Goal: Information Seeking & Learning: Find contact information

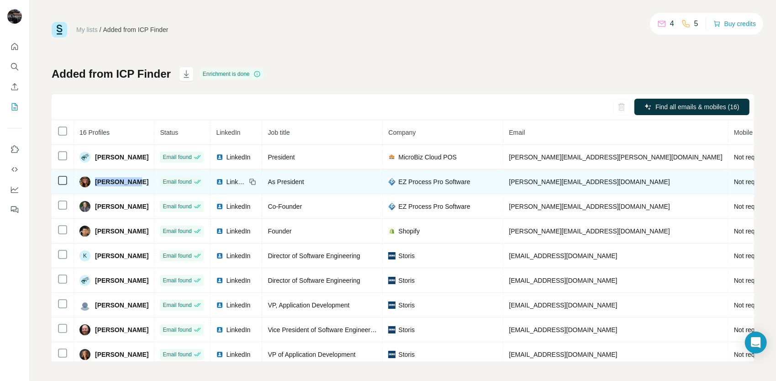
drag, startPoint x: 94, startPoint y: 182, endPoint x: 126, endPoint y: 171, distance: 33.4
click at [126, 171] on td "Jill Lucien" at bounding box center [114, 181] width 80 height 25
click at [468, 181] on div "EZ Process Pro Software" at bounding box center [442, 181] width 109 height 9
click at [416, 184] on span "EZ Process Pro Software" at bounding box center [434, 181] width 72 height 9
click at [419, 184] on span "EZ Process Pro Software" at bounding box center [434, 181] width 72 height 9
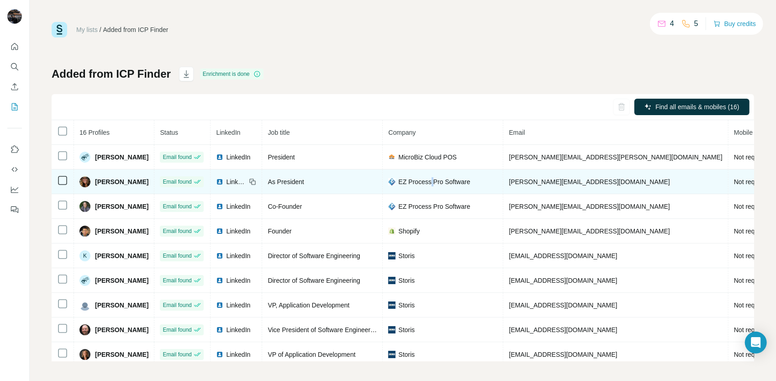
click at [419, 184] on span "EZ Process Pro Software" at bounding box center [434, 181] width 72 height 9
click at [424, 184] on span "EZ Process Pro Software" at bounding box center [434, 181] width 72 height 9
drag, startPoint x: 571, startPoint y: 178, endPoint x: 496, endPoint y: 189, distance: 76.2
click at [503, 189] on td "jill@ezprocesspro.com" at bounding box center [615, 181] width 225 height 25
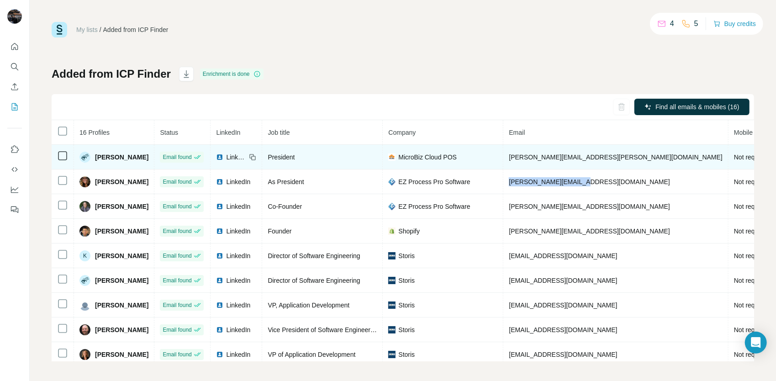
copy span "jill@ezprocesspro.com"
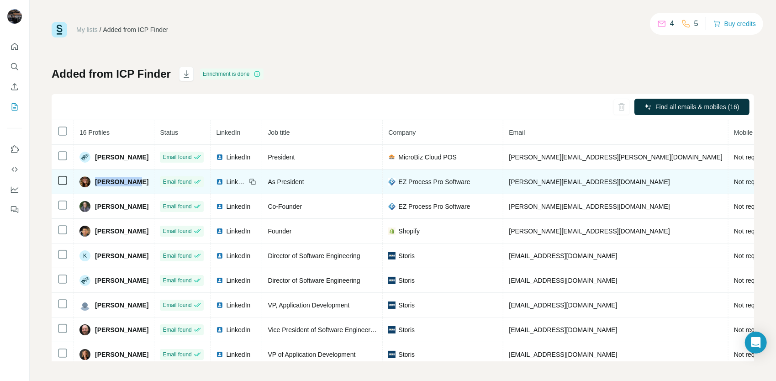
drag, startPoint x: 94, startPoint y: 184, endPoint x: 125, endPoint y: 182, distance: 31.1
click at [125, 182] on div "Jill Lucien" at bounding box center [113, 181] width 69 height 11
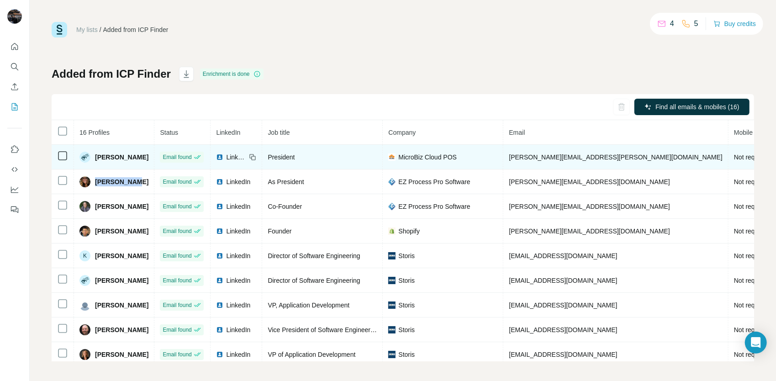
copy span "Jill Lucien"
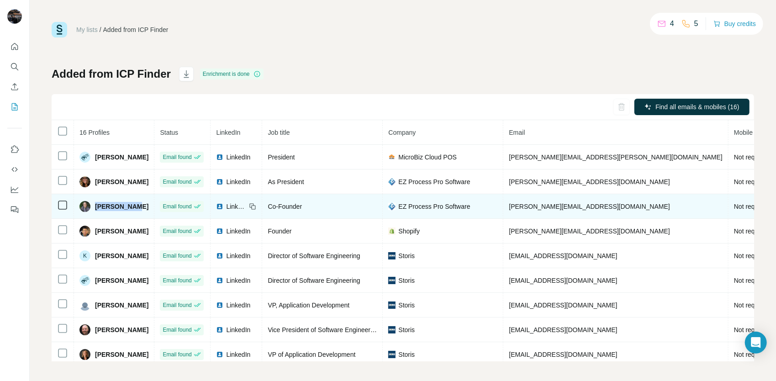
drag, startPoint x: 135, startPoint y: 205, endPoint x: 95, endPoint y: 216, distance: 41.6
click at [95, 216] on td "Alan Lucien" at bounding box center [114, 206] width 80 height 25
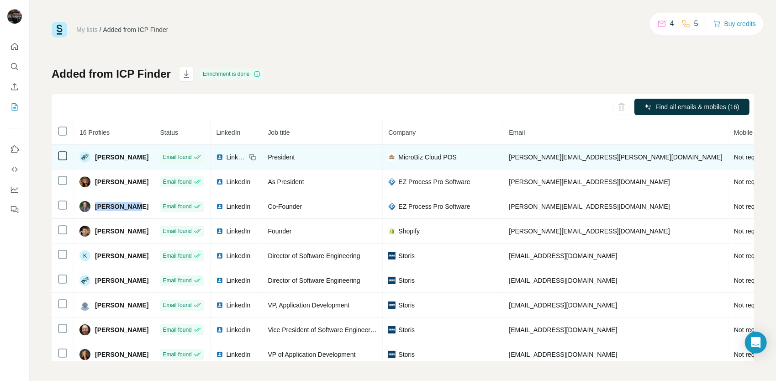
copy span "Alan Lucien"
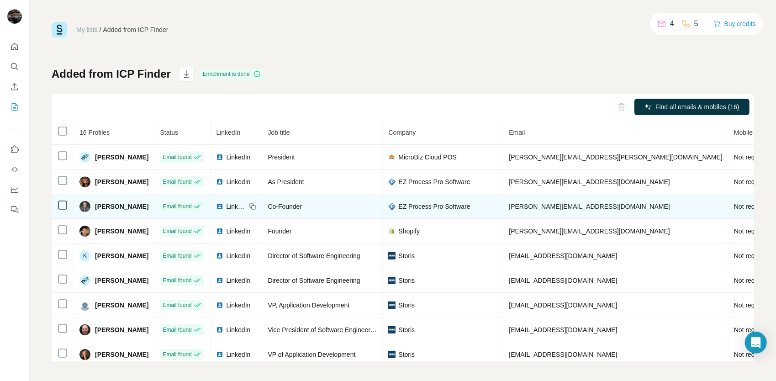
click at [557, 202] on td "alan@ezprocesspro.com" at bounding box center [615, 206] width 225 height 25
click at [555, 204] on span "alan@ezprocesspro.com" at bounding box center [589, 206] width 161 height 7
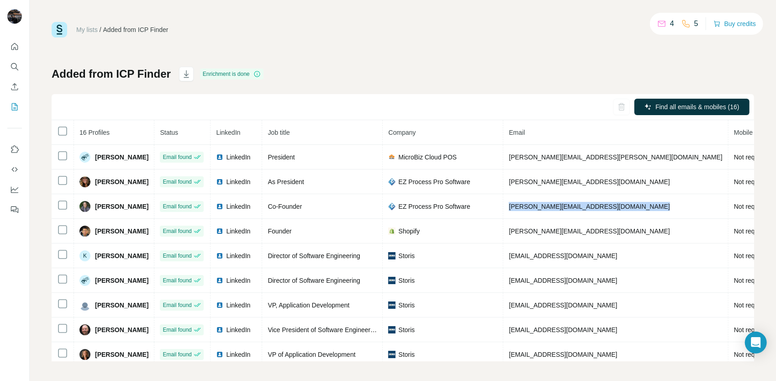
copy span "alan@ezprocesspro.com"
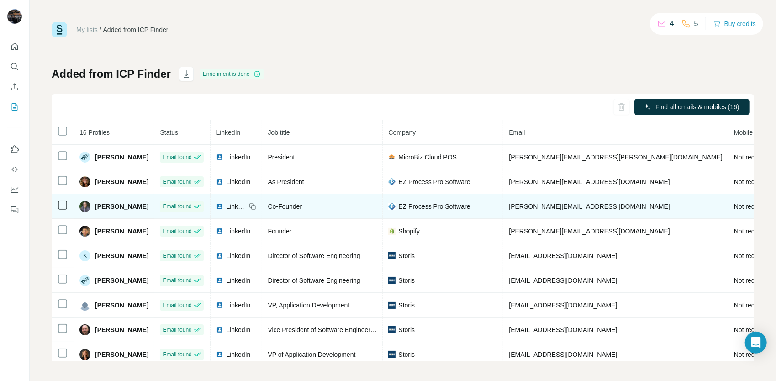
click at [287, 206] on span "Co-Founder" at bounding box center [285, 206] width 34 height 7
copy span "Co-Founder"
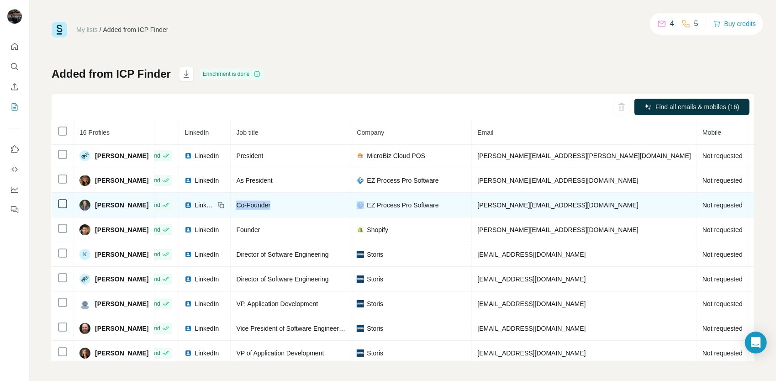
scroll to position [0, 32]
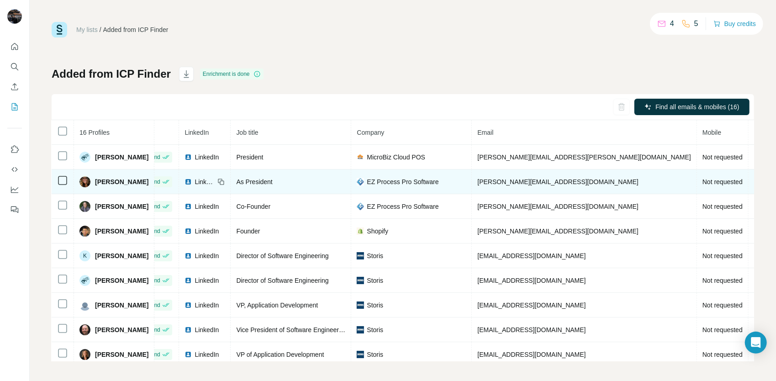
click at [217, 179] on icon at bounding box center [220, 181] width 7 height 7
click at [205, 180] on div "LinkedIn" at bounding box center [204, 181] width 40 height 9
click at [195, 183] on span "LinkedIn" at bounding box center [205, 181] width 20 height 9
click at [195, 180] on span "LinkedIn" at bounding box center [205, 181] width 20 height 9
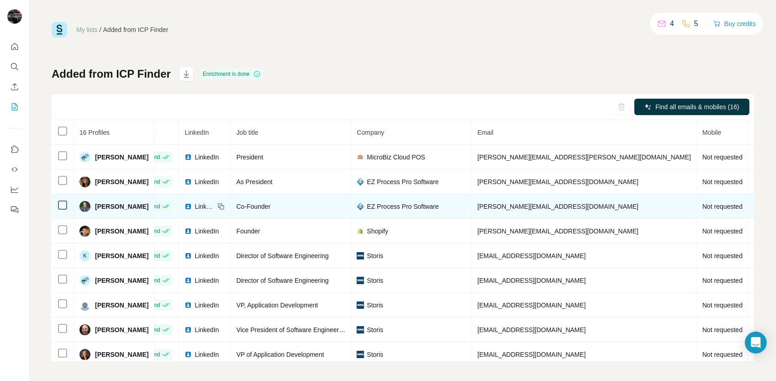
click at [195, 208] on span "LinkedIn" at bounding box center [205, 206] width 20 height 9
click at [112, 202] on span "Alan Lucien" at bounding box center [121, 206] width 53 height 9
click at [195, 204] on span "LinkedIn" at bounding box center [205, 206] width 20 height 9
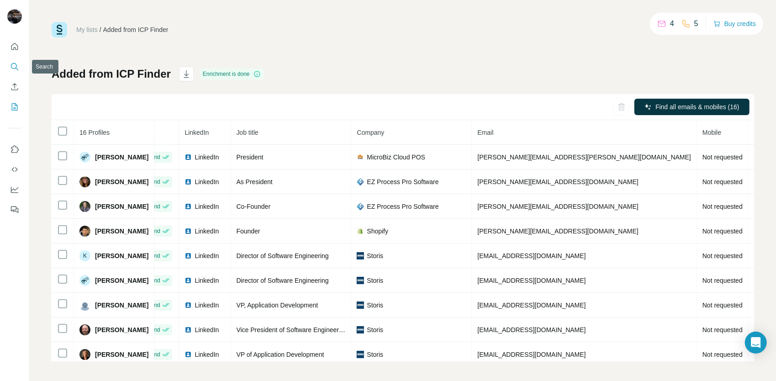
click at [13, 68] on icon "Search" at bounding box center [14, 66] width 9 height 9
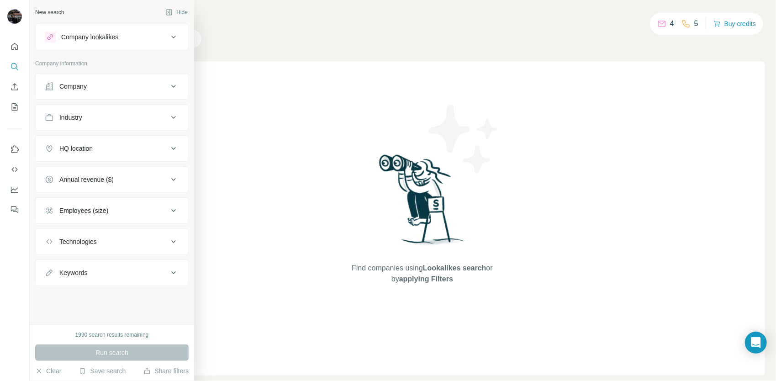
click at [125, 43] on button "Company lookalikes" at bounding box center [112, 37] width 152 height 22
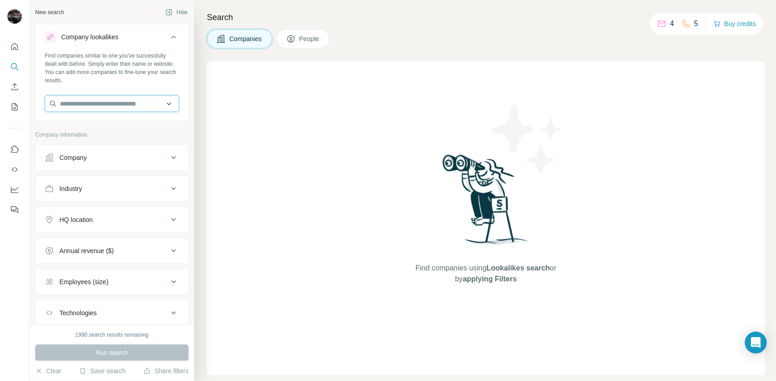
click at [105, 103] on input "text" at bounding box center [112, 103] width 134 height 16
paste input "**********"
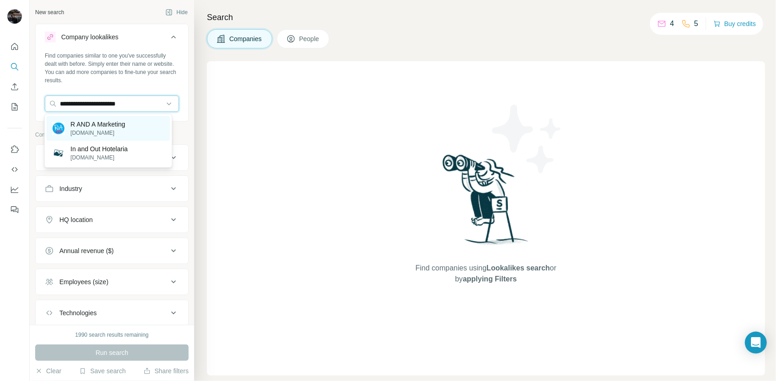
type input "**********"
click at [116, 128] on p "R AND A Marketing" at bounding box center [97, 124] width 55 height 9
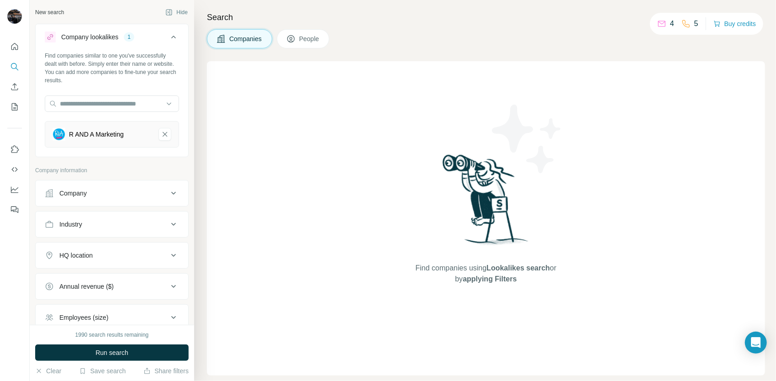
click at [123, 251] on div "HQ location" at bounding box center [106, 255] width 123 height 9
click at [103, 276] on input "text" at bounding box center [112, 278] width 134 height 16
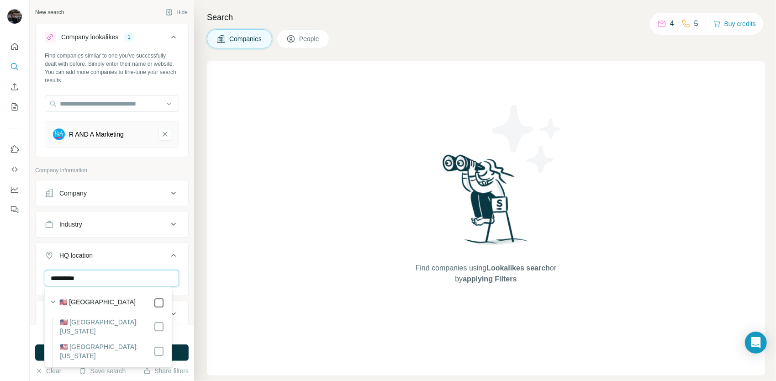
type input "**********"
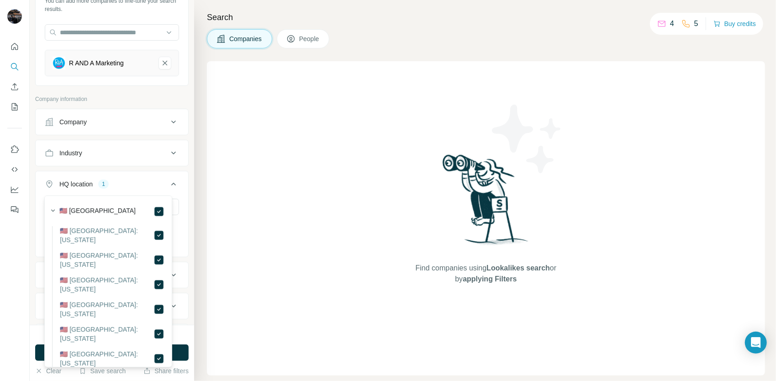
scroll to position [91, 0]
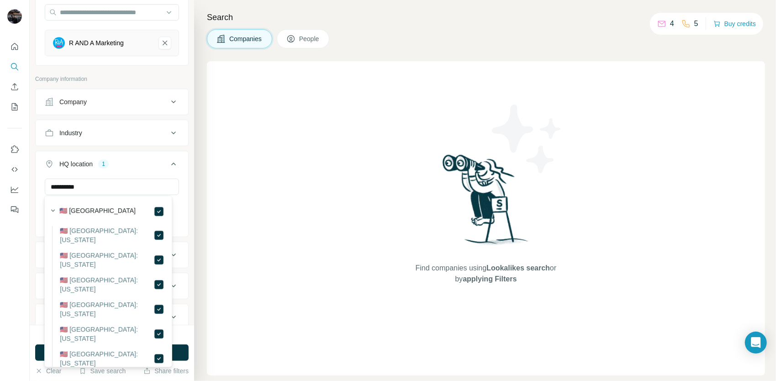
click at [183, 178] on div "**********" at bounding box center [112, 162] width 164 height 325
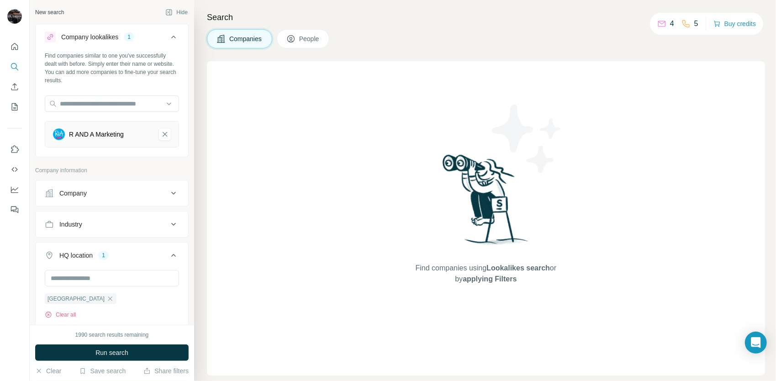
click at [104, 217] on button "Industry" at bounding box center [112, 224] width 152 height 22
click at [107, 242] on input at bounding box center [107, 247] width 113 height 10
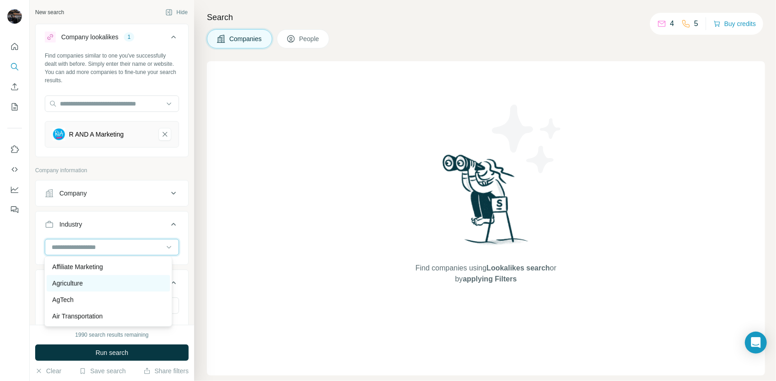
scroll to position [183, 0]
click at [33, 250] on div "New search Hide Company lookalikes 1 Find companies similar to one you've succe…" at bounding box center [112, 162] width 164 height 325
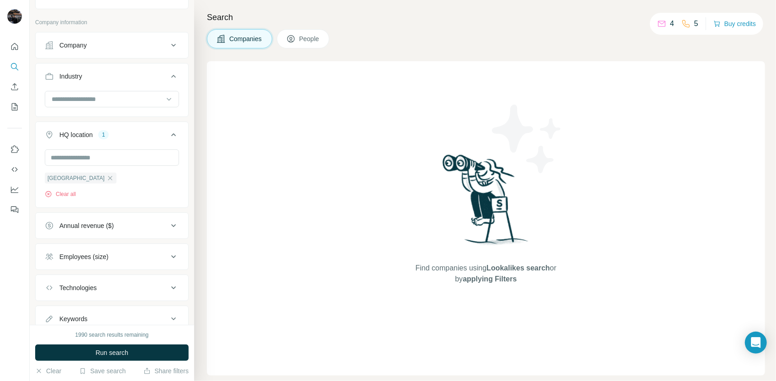
scroll to position [178, 0]
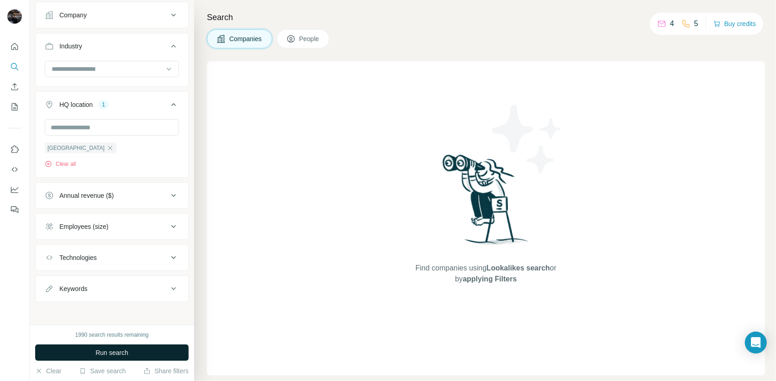
click at [107, 357] on button "Run search" at bounding box center [111, 352] width 153 height 16
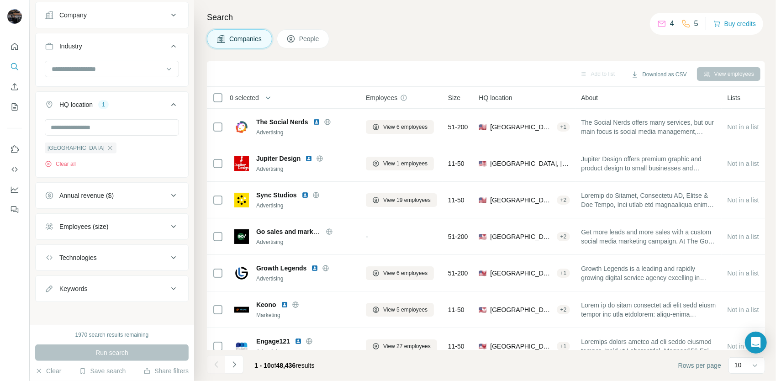
click at [92, 288] on div "Keywords" at bounding box center [106, 288] width 123 height 9
click at [99, 307] on input "text" at bounding box center [103, 311] width 116 height 16
type input "*********"
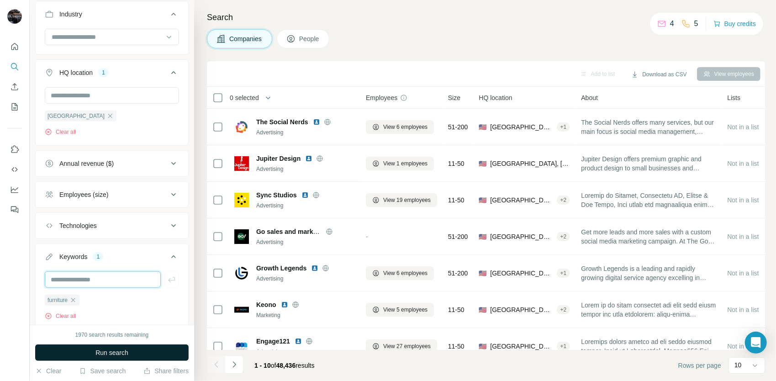
scroll to position [237, 0]
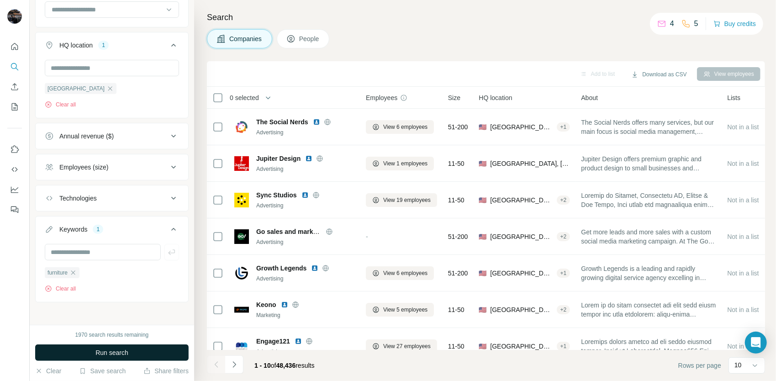
click at [105, 350] on span "Run search" at bounding box center [111, 352] width 33 height 9
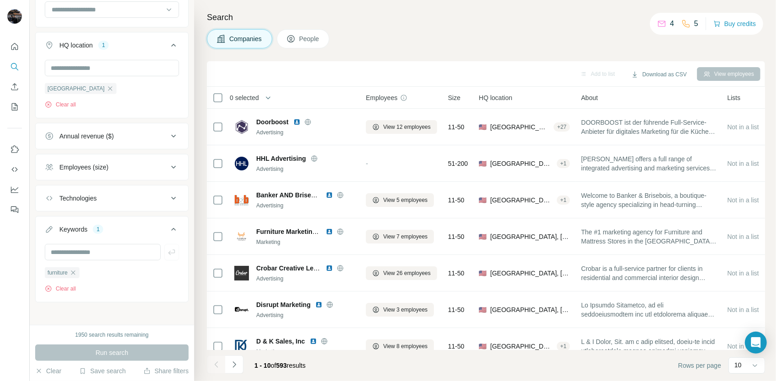
click at [307, 39] on span "People" at bounding box center [309, 38] width 21 height 9
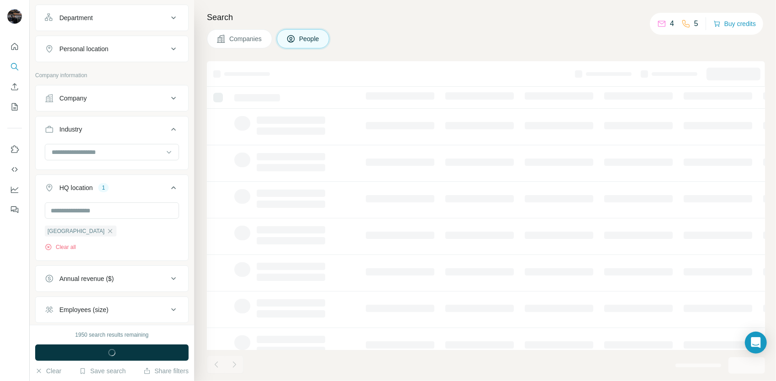
scroll to position [379, 0]
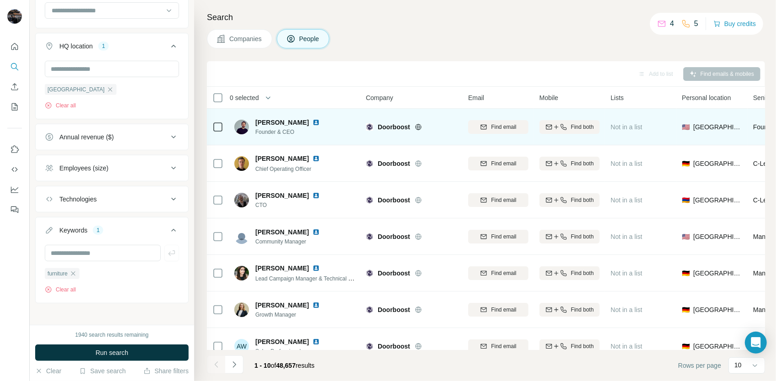
click at [415, 127] on icon at bounding box center [418, 127] width 6 height 6
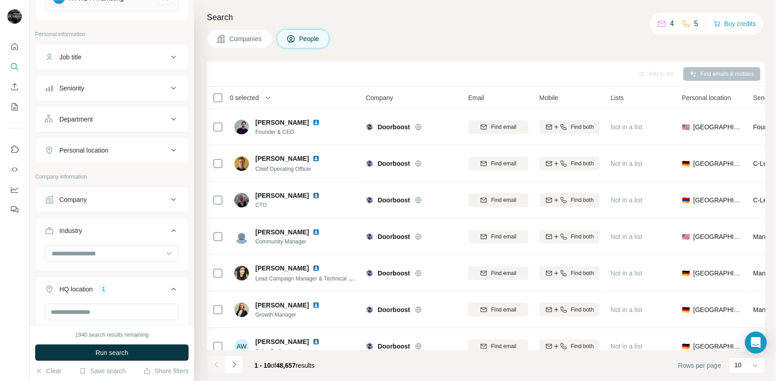
scroll to position [14, 0]
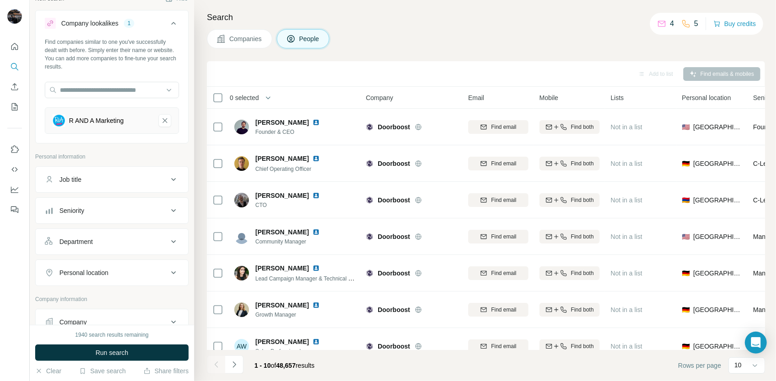
click at [111, 177] on div "Job title" at bounding box center [106, 179] width 123 height 9
click at [99, 198] on input "text" at bounding box center [103, 202] width 116 height 16
click at [126, 232] on button "Seniority" at bounding box center [112, 238] width 152 height 22
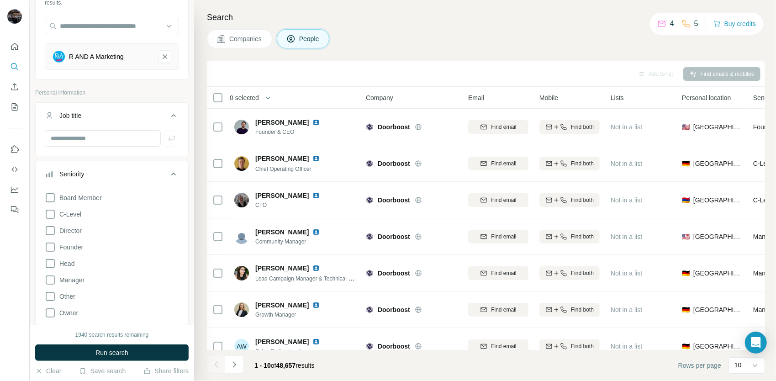
scroll to position [105, 0]
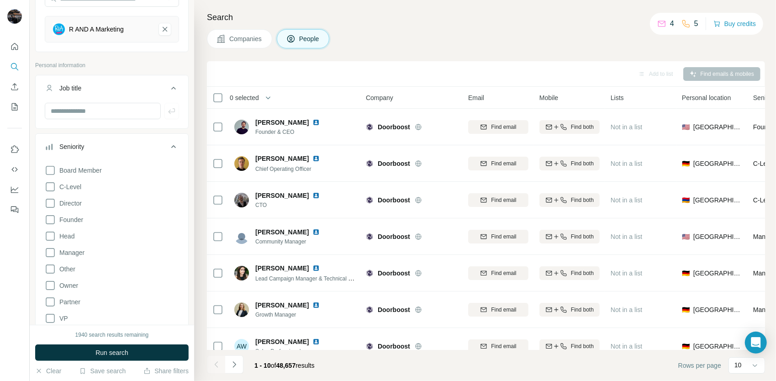
click at [148, 143] on div "Seniority" at bounding box center [106, 146] width 123 height 9
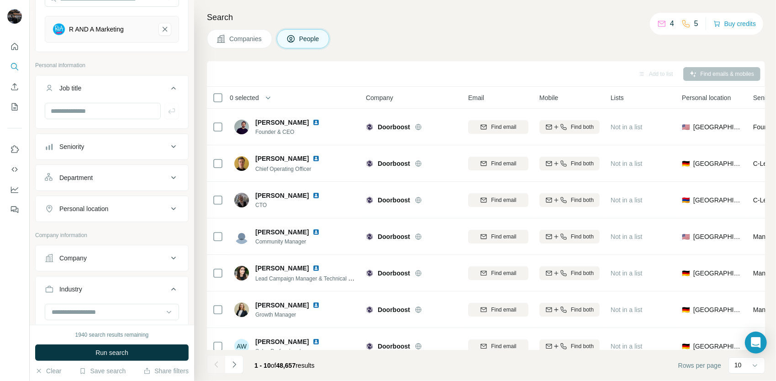
click at [133, 175] on div "Department" at bounding box center [106, 177] width 123 height 9
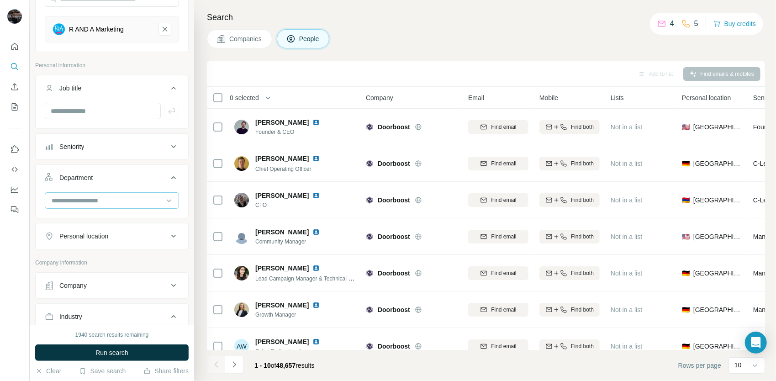
click at [105, 199] on input at bounding box center [107, 200] width 113 height 10
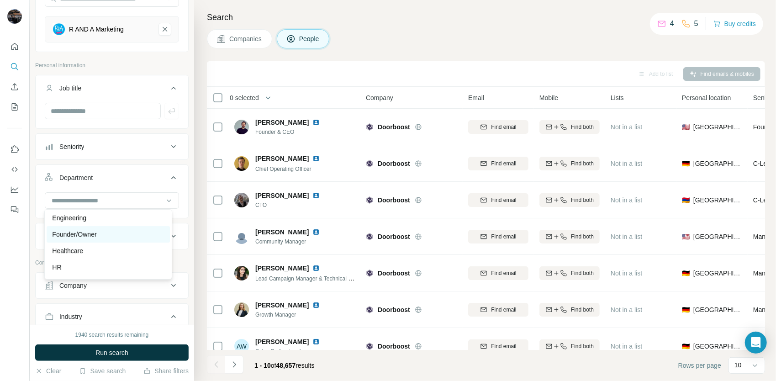
click at [100, 236] on div "Founder/Owner" at bounding box center [108, 234] width 112 height 9
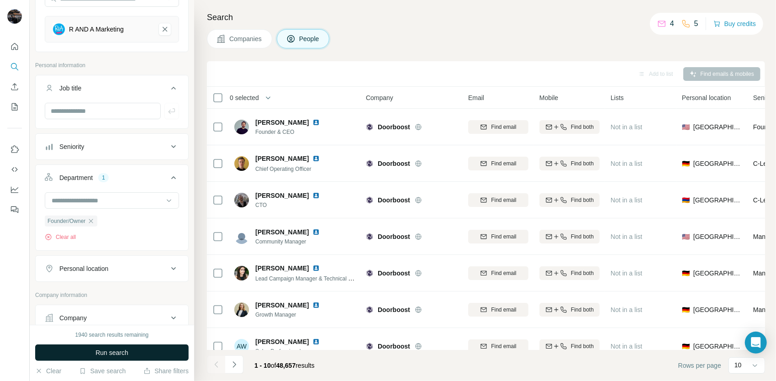
click at [98, 344] on button "Run search" at bounding box center [111, 352] width 153 height 16
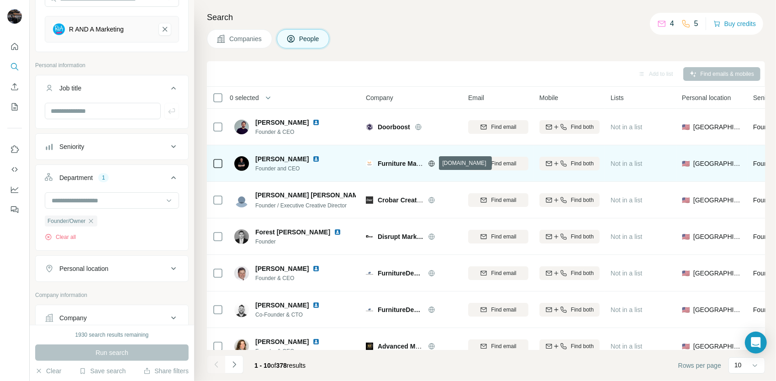
click at [429, 163] on icon at bounding box center [431, 163] width 6 height 0
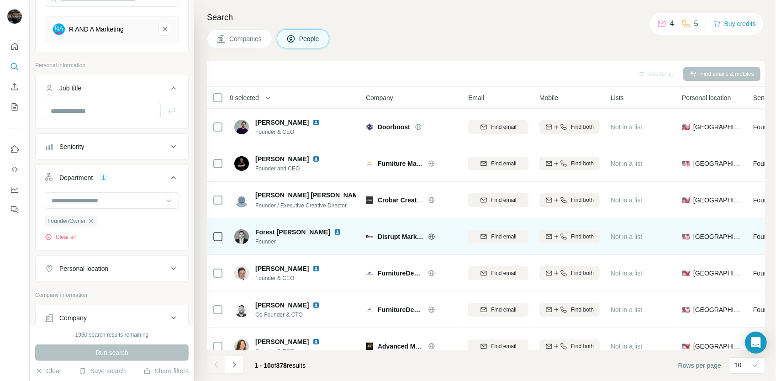
click at [432, 237] on icon at bounding box center [431, 236] width 2 height 6
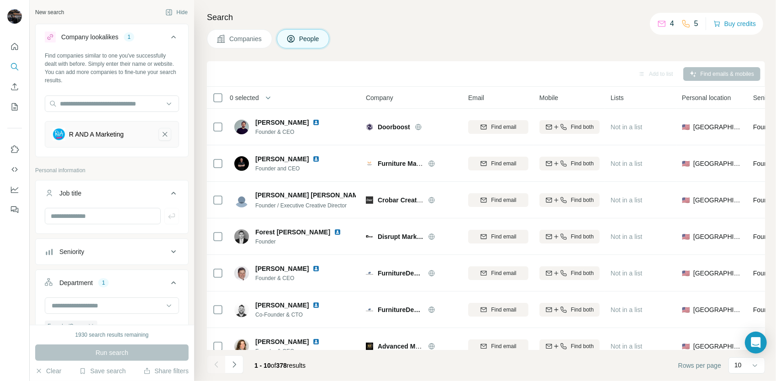
click at [161, 133] on icon "R AND A Marketing-remove-button" at bounding box center [165, 134] width 8 height 9
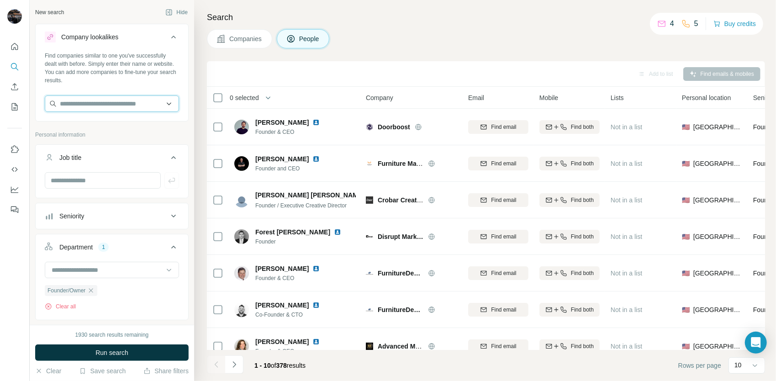
click at [100, 104] on input "text" at bounding box center [112, 103] width 134 height 16
paste input "**********"
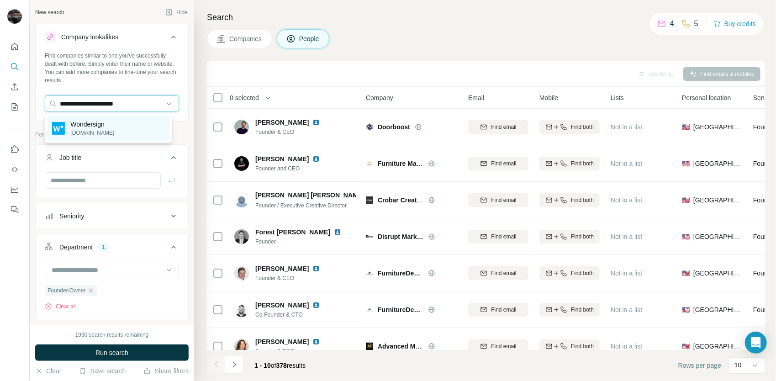
type input "**********"
click at [112, 132] on p "[DOMAIN_NAME]" at bounding box center [92, 133] width 44 height 8
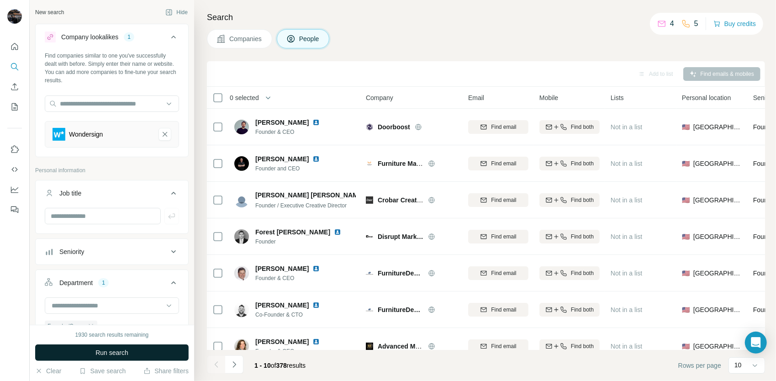
click at [124, 349] on span "Run search" at bounding box center [111, 352] width 33 height 9
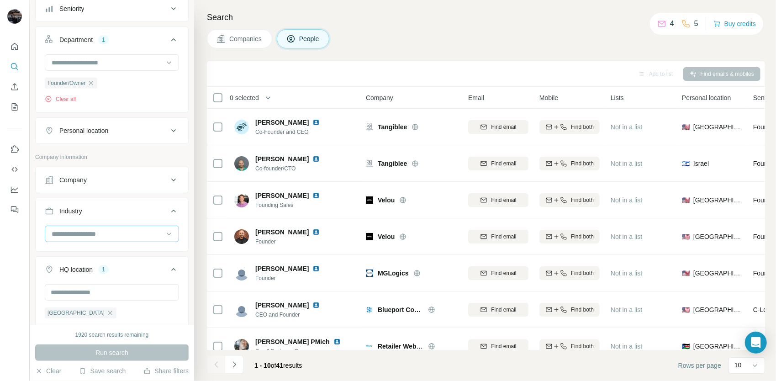
scroll to position [320, 0]
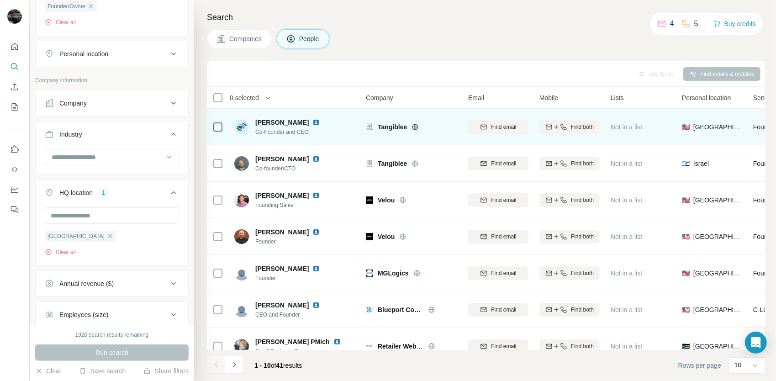
click at [417, 125] on icon at bounding box center [414, 126] width 7 height 7
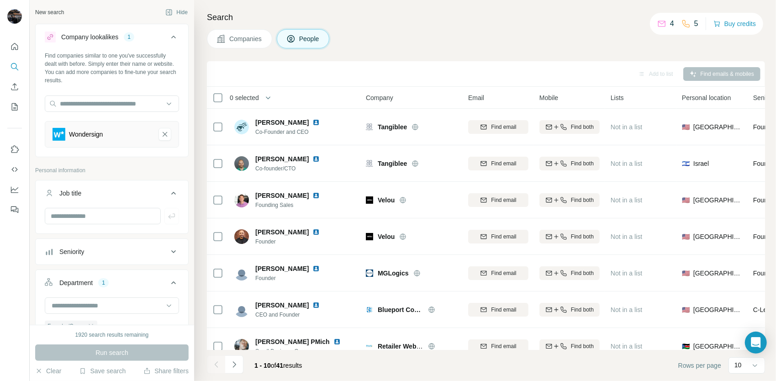
scroll to position [100, 0]
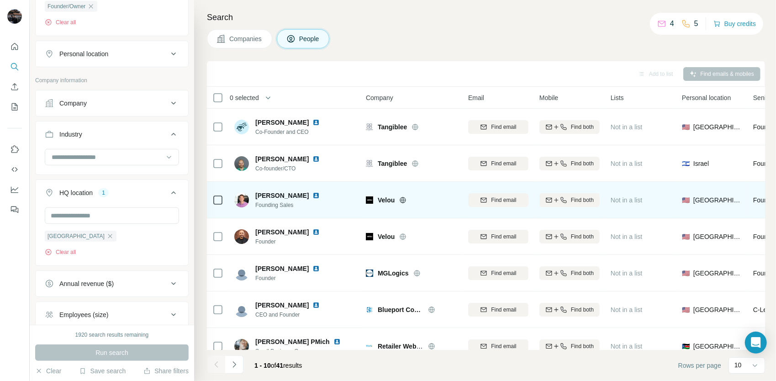
click at [400, 201] on icon at bounding box center [402, 199] width 7 height 7
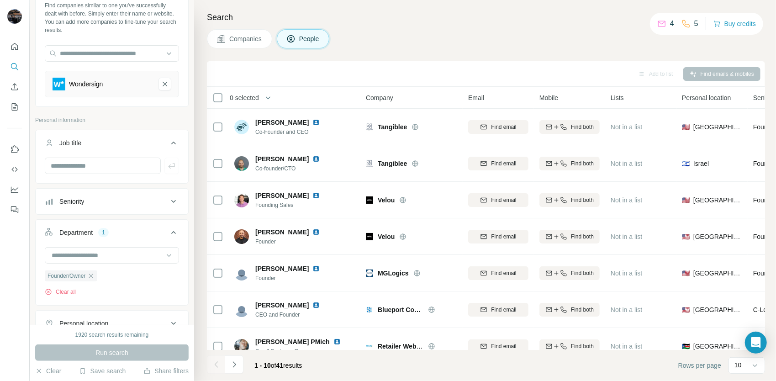
scroll to position [0, 0]
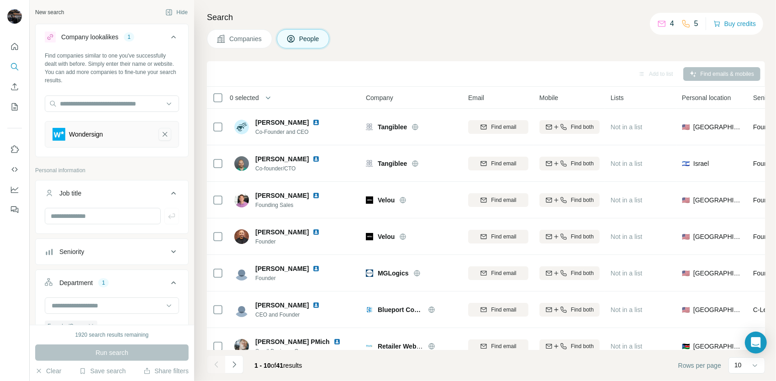
click at [161, 137] on icon "Wondersign-remove-button" at bounding box center [165, 134] width 8 height 9
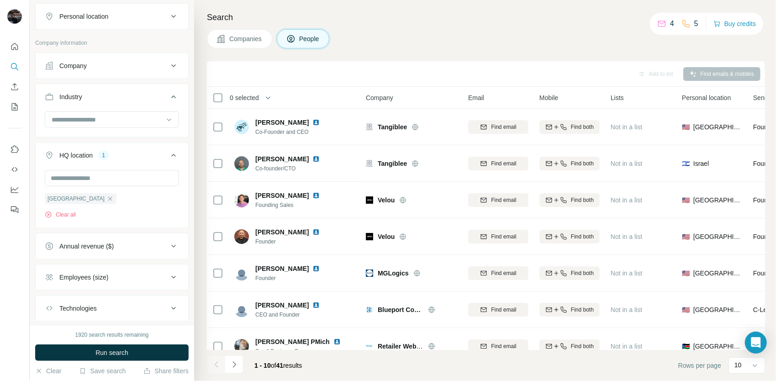
scroll to position [431, 0]
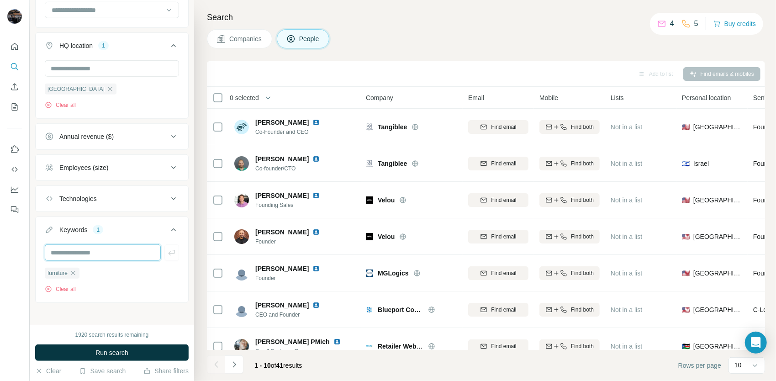
click at [90, 252] on input "text" at bounding box center [103, 252] width 116 height 16
type input "*"
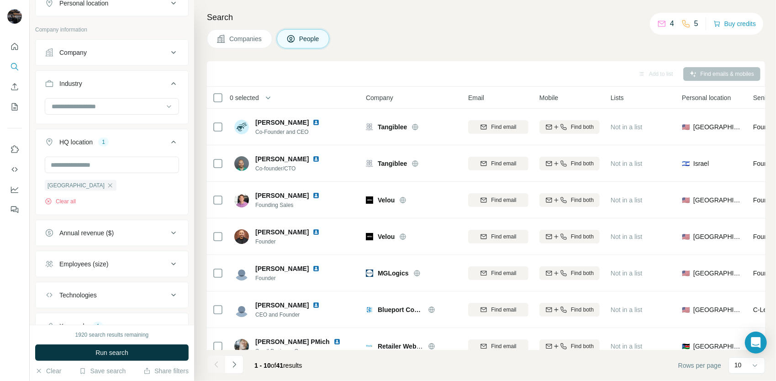
scroll to position [294, 0]
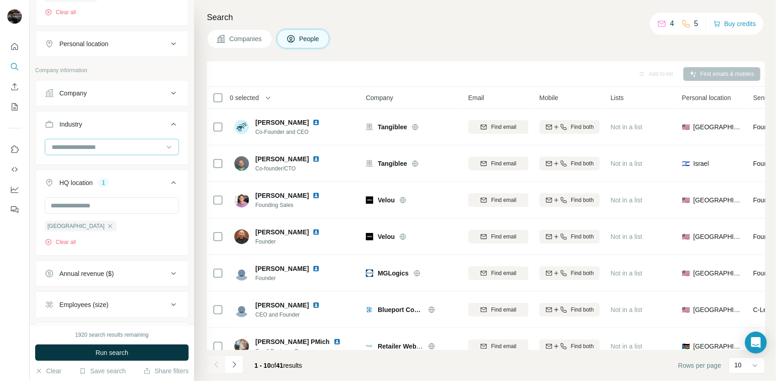
click at [116, 143] on input at bounding box center [107, 147] width 113 height 10
type input "*****"
click at [111, 170] on div "Point of Sale" at bounding box center [108, 166] width 123 height 16
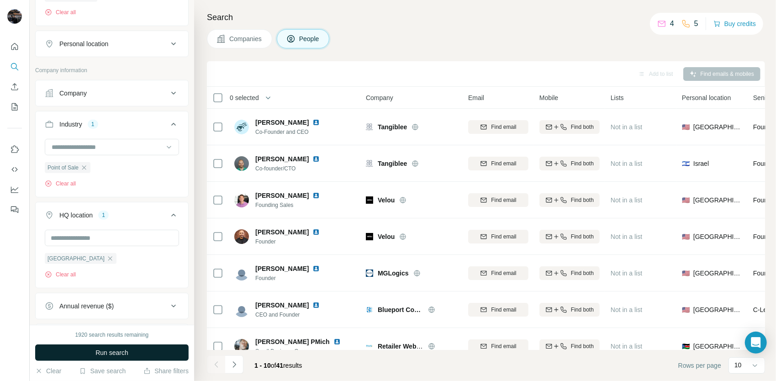
click at [116, 350] on span "Run search" at bounding box center [111, 352] width 33 height 9
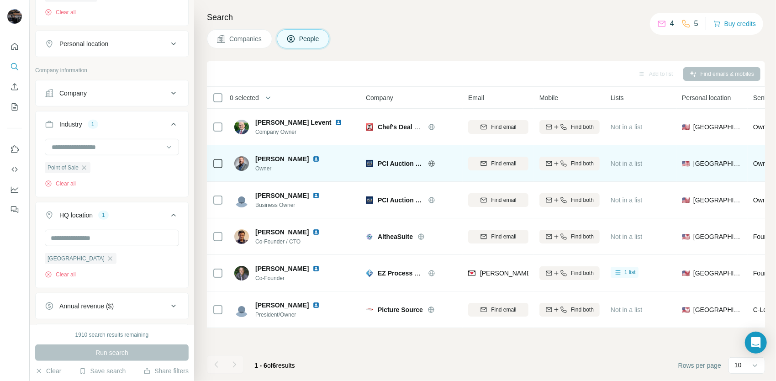
click at [432, 163] on icon at bounding box center [431, 163] width 2 height 6
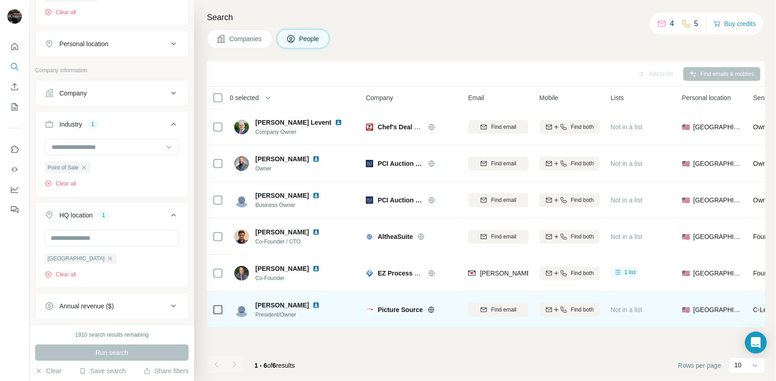
click at [430, 308] on icon at bounding box center [430, 309] width 7 height 7
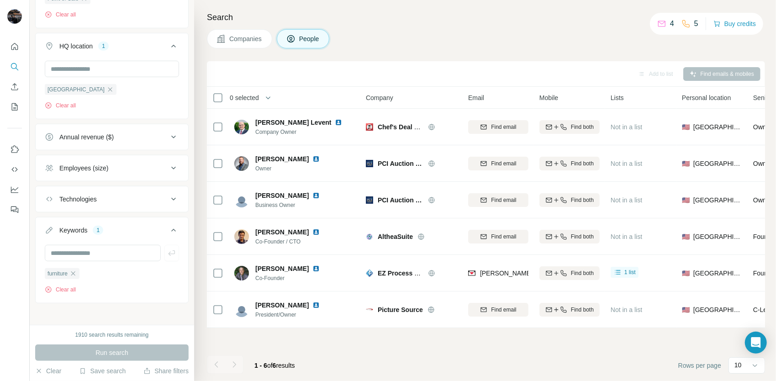
scroll to position [463, 0]
click at [75, 271] on icon "button" at bounding box center [73, 273] width 4 height 4
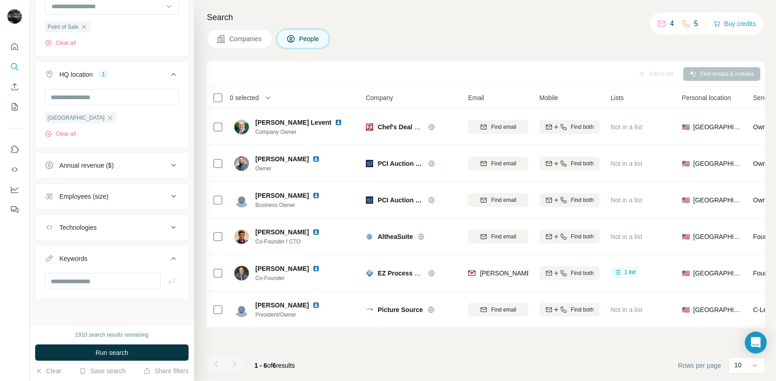
scroll to position [431, 0]
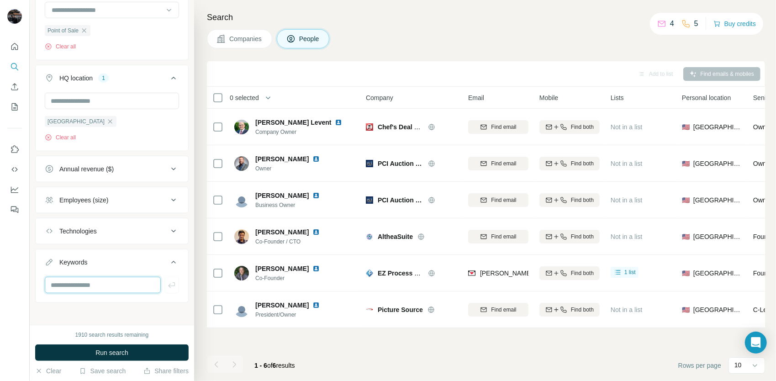
click at [73, 278] on input "text" at bounding box center [103, 285] width 116 height 16
click at [117, 349] on span "Run search" at bounding box center [111, 352] width 33 height 9
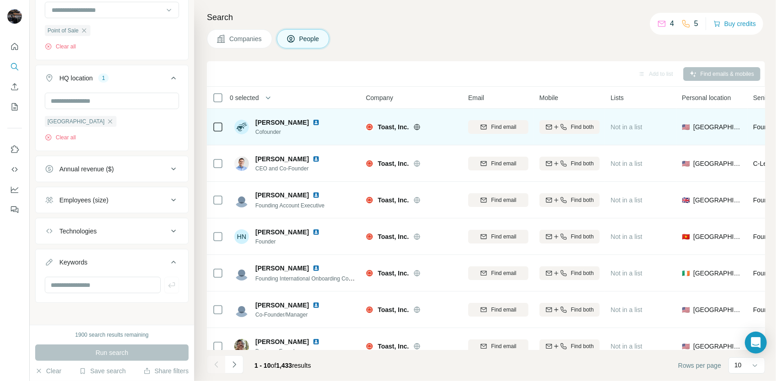
click at [419, 128] on icon at bounding box center [416, 126] width 7 height 7
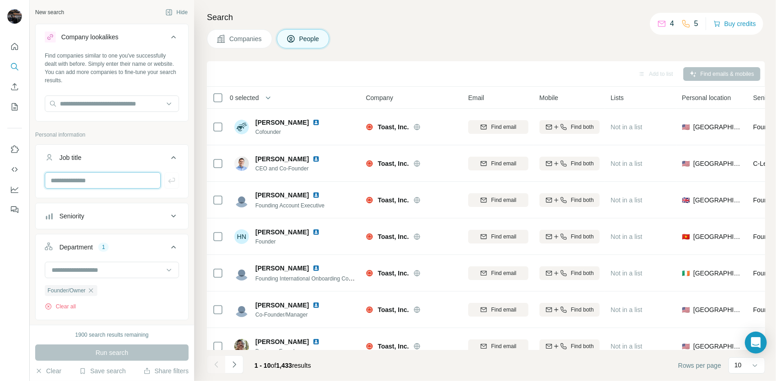
click at [95, 184] on input "text" at bounding box center [103, 180] width 116 height 16
click at [141, 221] on button "Seniority" at bounding box center [112, 216] width 152 height 22
click at [47, 261] on div "Board Member C-Level Director Founder Head Manager Other Owner Partner VP" at bounding box center [112, 312] width 134 height 163
click at [48, 256] on icon at bounding box center [50, 256] width 11 height 11
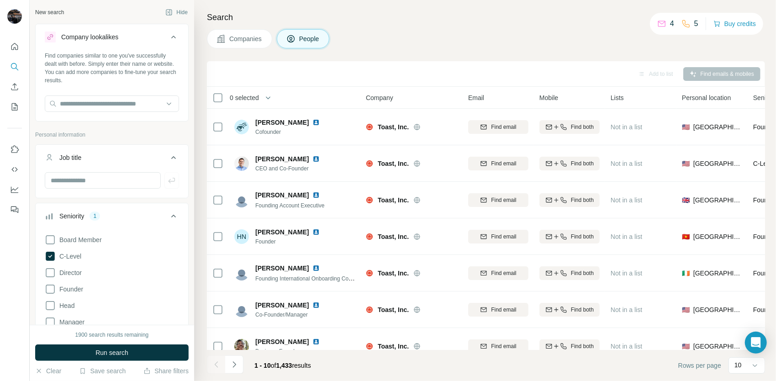
scroll to position [91, 0]
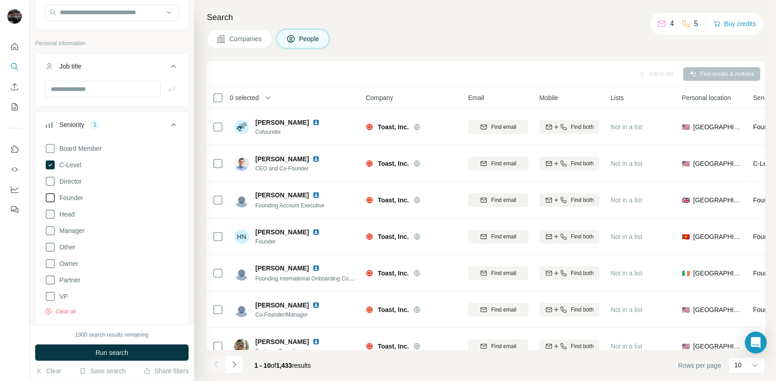
click at [54, 198] on icon at bounding box center [50, 197] width 11 height 11
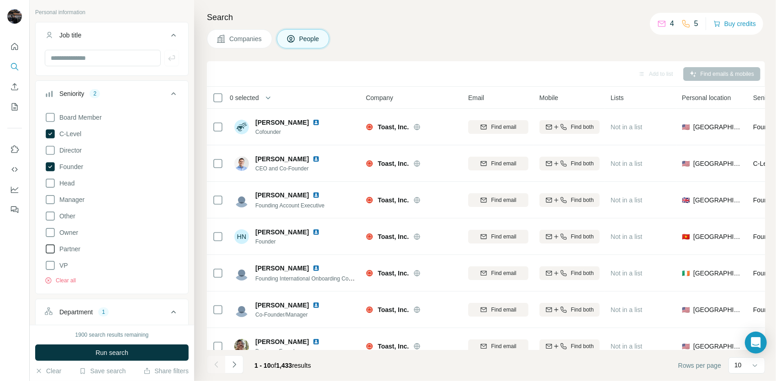
scroll to position [137, 0]
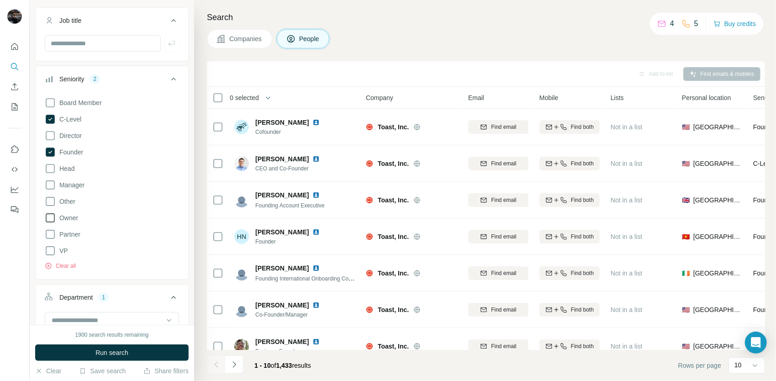
click at [53, 219] on icon at bounding box center [50, 217] width 11 height 11
click at [50, 250] on icon at bounding box center [50, 250] width 11 height 11
click at [117, 347] on button "Run search" at bounding box center [111, 352] width 153 height 16
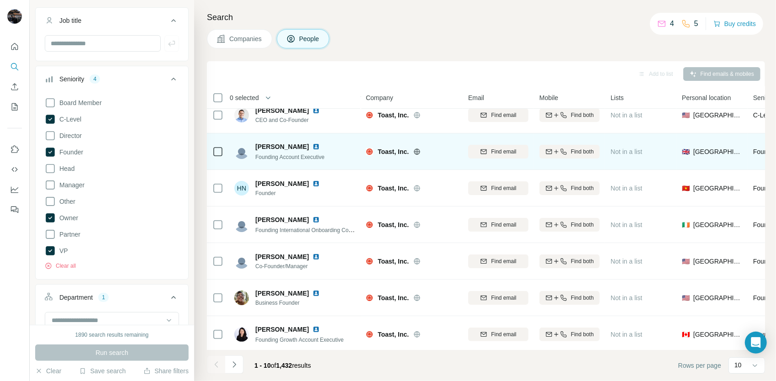
scroll to position [128, 0]
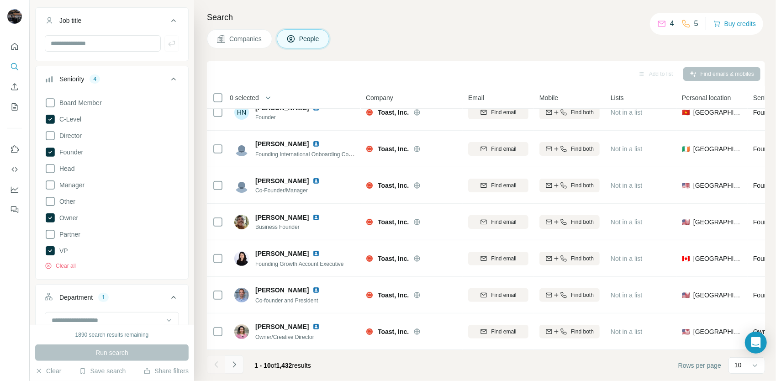
click at [237, 366] on icon "Navigate to next page" at bounding box center [234, 364] width 9 height 9
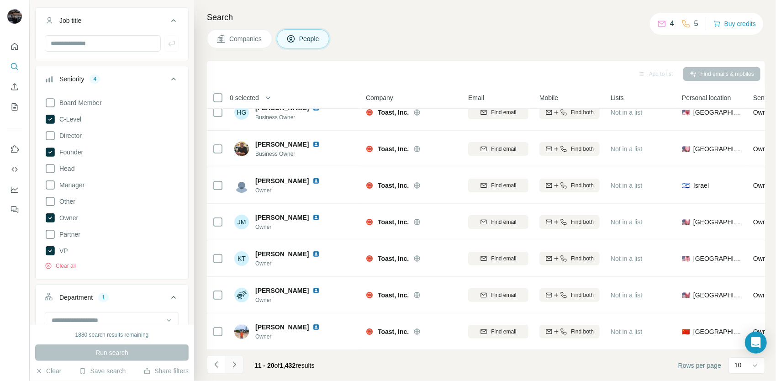
click at [234, 364] on icon "Navigate to next page" at bounding box center [234, 364] width 9 height 9
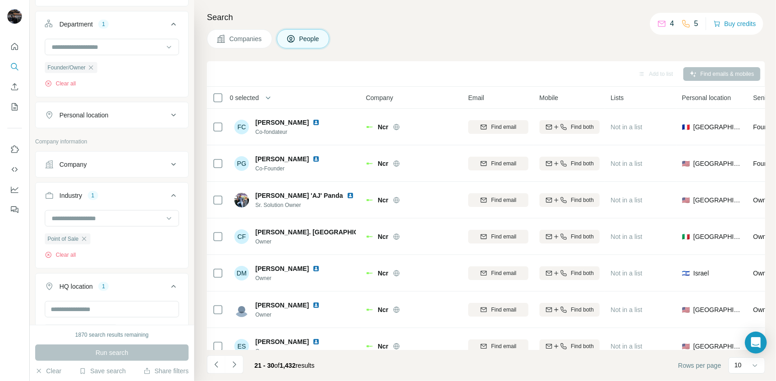
scroll to position [411, 0]
click at [146, 115] on div "Personal location" at bounding box center [106, 114] width 123 height 9
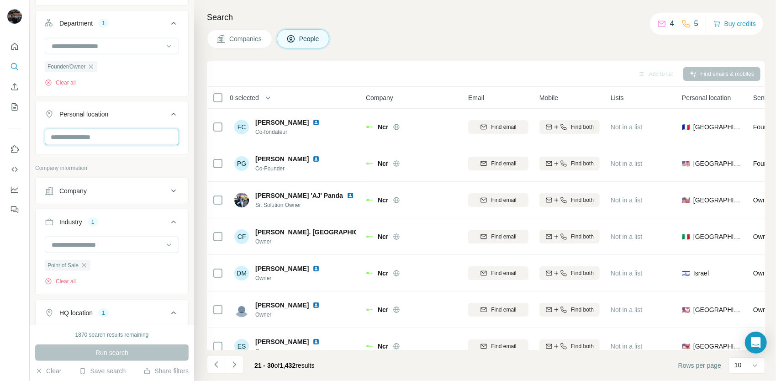
click at [105, 141] on input "text" at bounding box center [112, 137] width 134 height 16
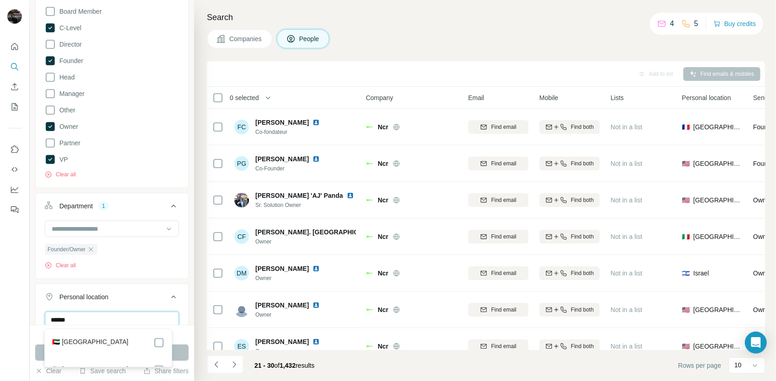
scroll to position [365, 0]
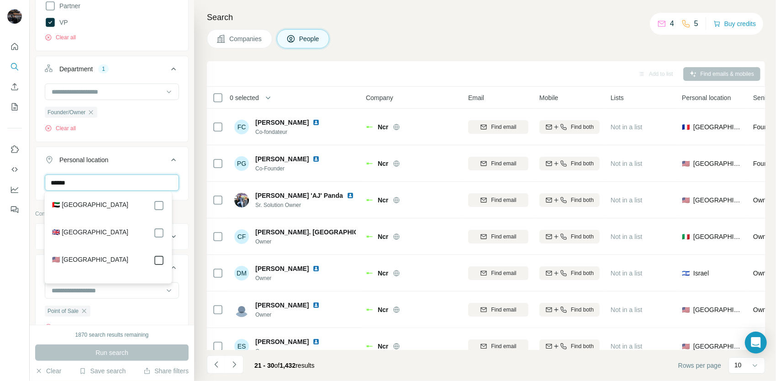
type input "******"
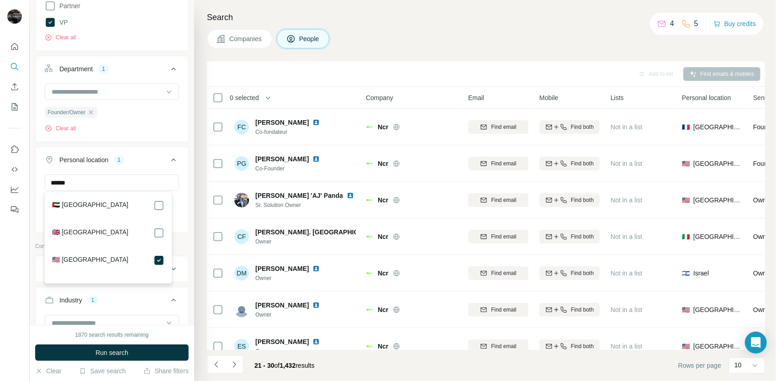
click at [131, 356] on button "Run search" at bounding box center [111, 352] width 153 height 16
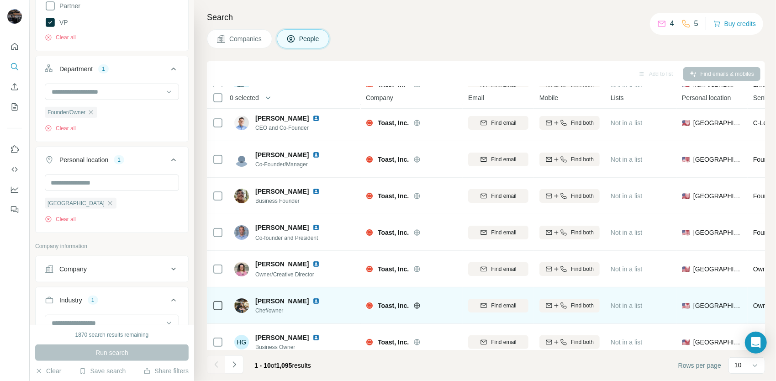
scroll to position [128, 0]
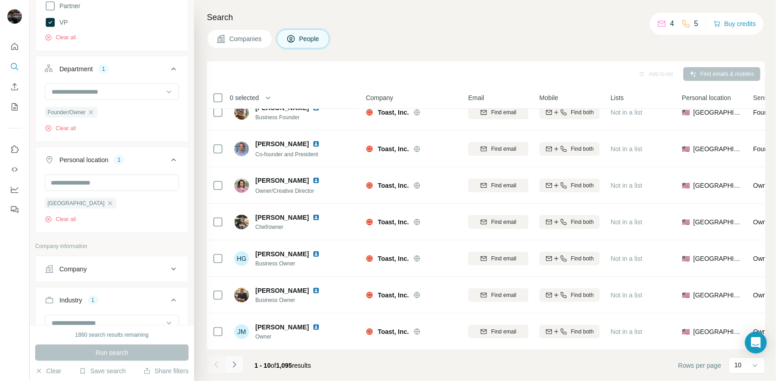
click at [233, 365] on icon "Navigate to next page" at bounding box center [234, 364] width 9 height 9
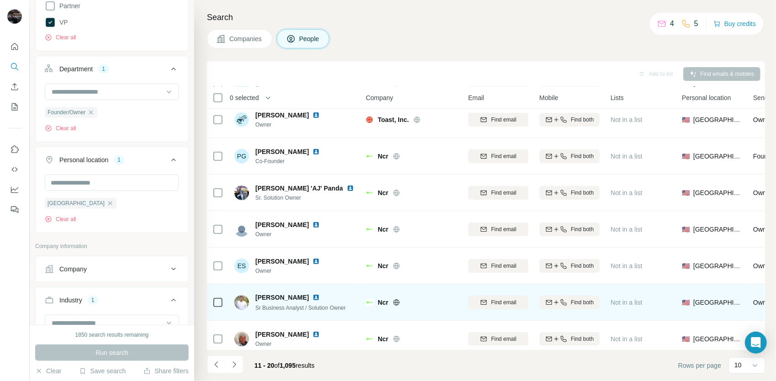
scroll to position [0, 0]
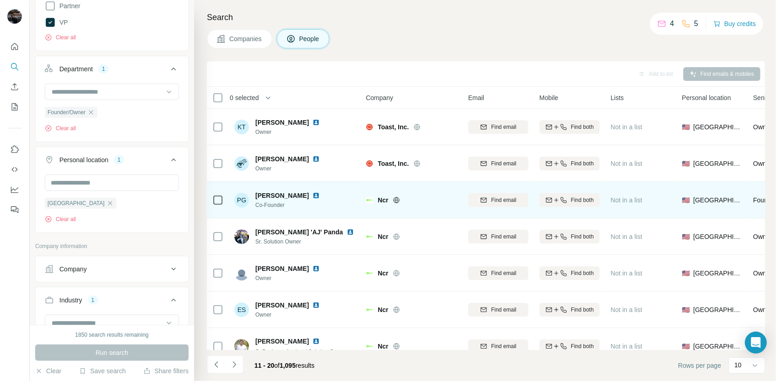
click at [397, 198] on icon at bounding box center [396, 199] width 7 height 7
